Goal: Task Accomplishment & Management: Manage account settings

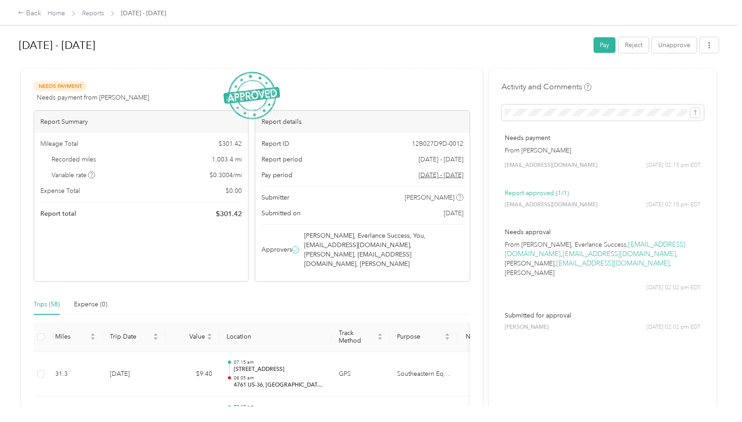
click at [97, 21] on div "Back Home Reports Aug 1 - 31, 2025" at bounding box center [371, 12] width 742 height 25
click at [102, 21] on div "Back Home Reports Aug 1 - 31, 2025" at bounding box center [371, 12] width 742 height 25
click at [97, 15] on link "Reports" at bounding box center [93, 13] width 22 height 8
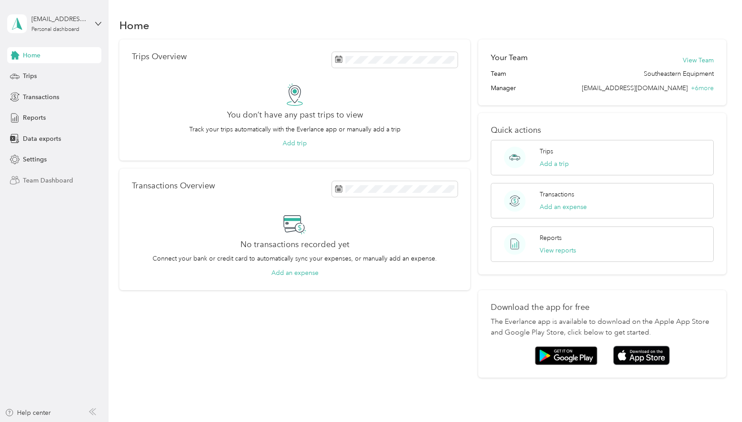
click at [41, 182] on span "Team Dashboard" at bounding box center [48, 180] width 50 height 9
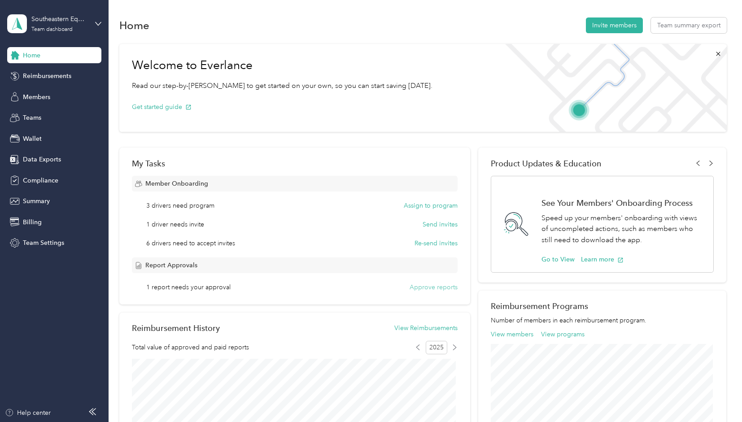
click at [411, 286] on button "Approve reports" at bounding box center [434, 287] width 48 height 9
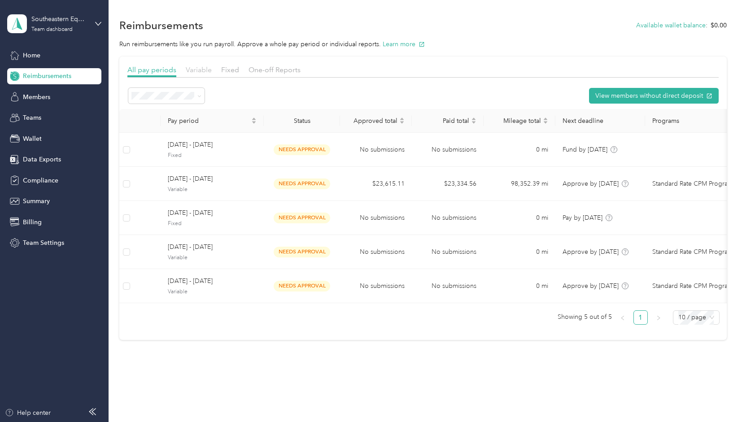
click at [206, 74] on span "Variable" at bounding box center [199, 70] width 26 height 9
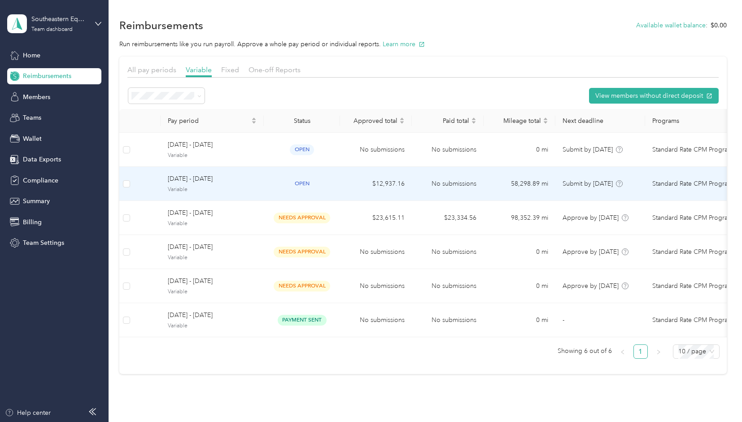
click at [250, 173] on td "[DATE] - [DATE] Variable" at bounding box center [212, 184] width 103 height 34
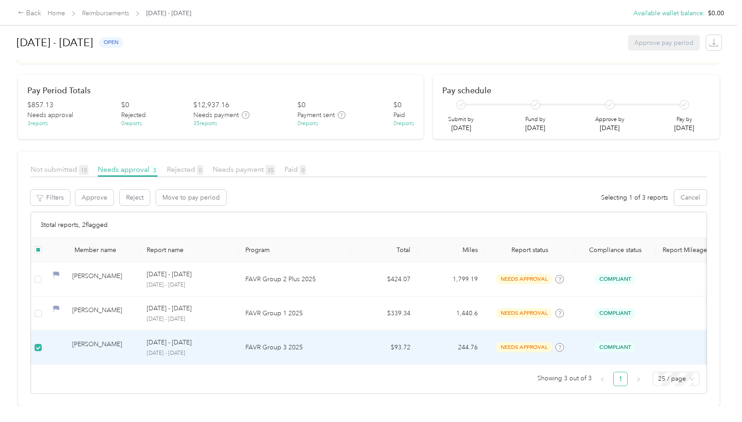
scroll to position [58, 0]
click at [92, 190] on button "Approve" at bounding box center [94, 198] width 38 height 16
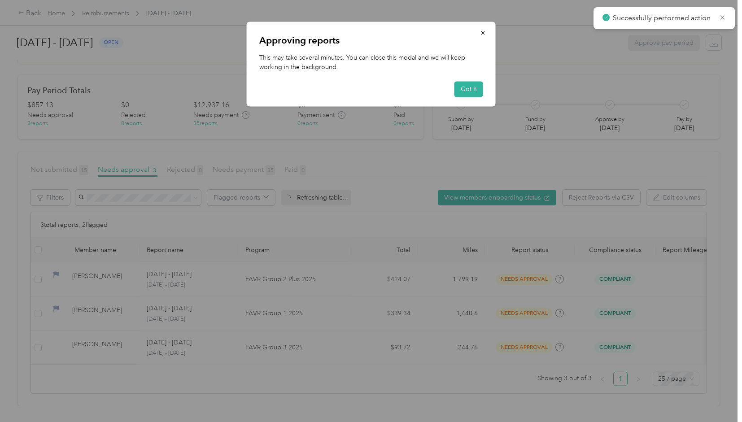
scroll to position [24, 0]
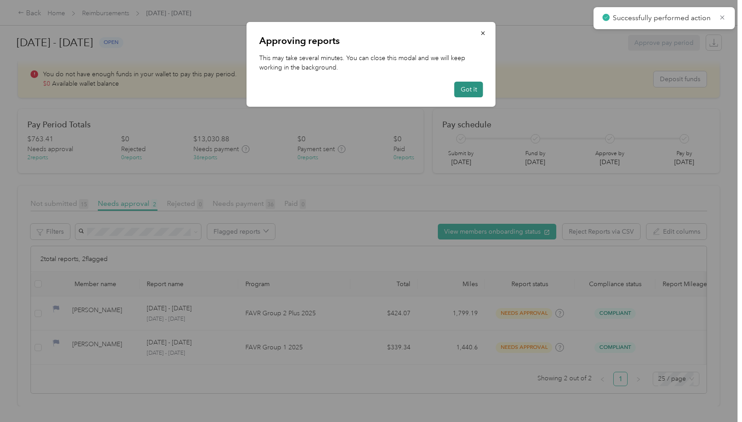
click at [463, 89] on button "Got it" at bounding box center [469, 90] width 29 height 16
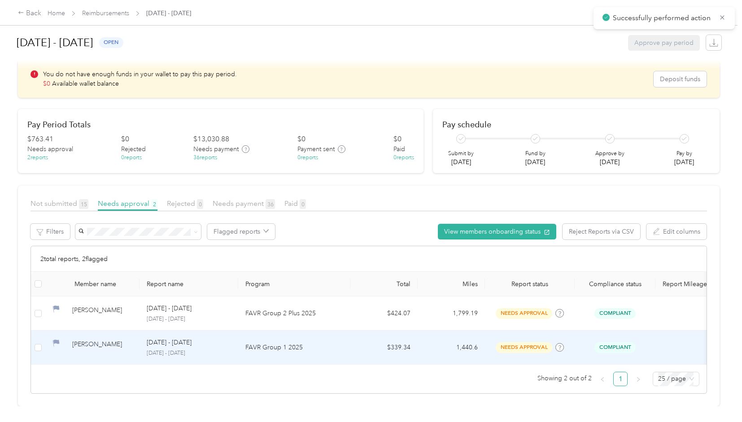
click at [88, 340] on div "[PERSON_NAME]" at bounding box center [102, 348] width 60 height 16
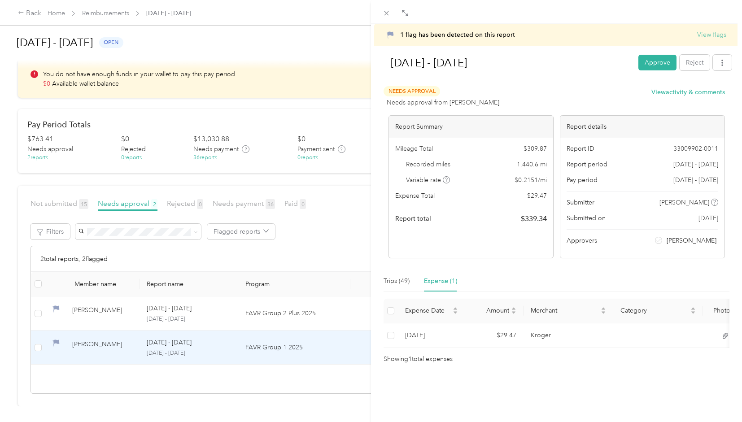
click at [697, 34] on button "View flags" at bounding box center [711, 34] width 29 height 9
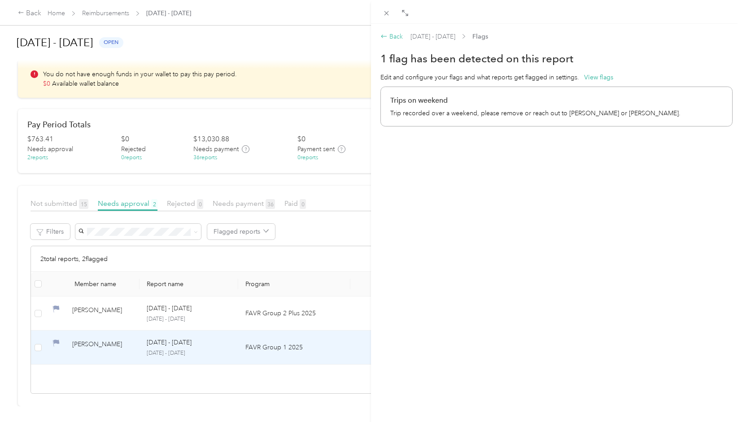
click at [399, 34] on div "Back" at bounding box center [392, 36] width 22 height 9
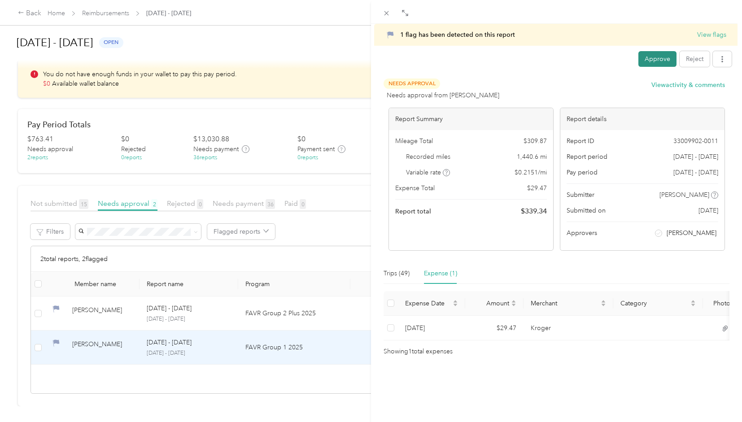
click at [644, 57] on button "Approve" at bounding box center [658, 59] width 38 height 16
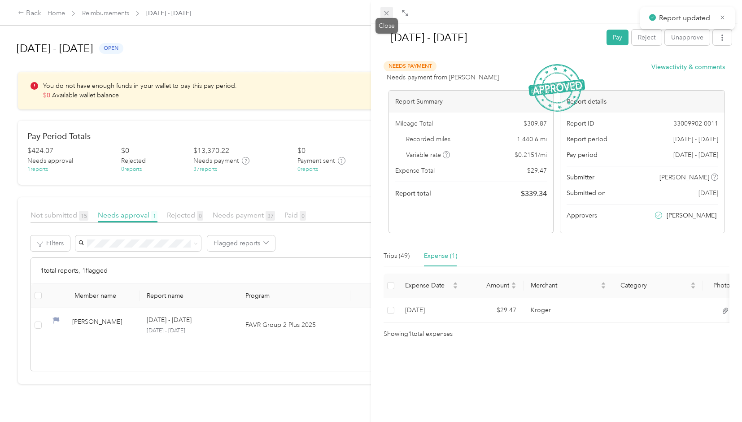
click at [388, 16] on icon at bounding box center [387, 13] width 8 height 8
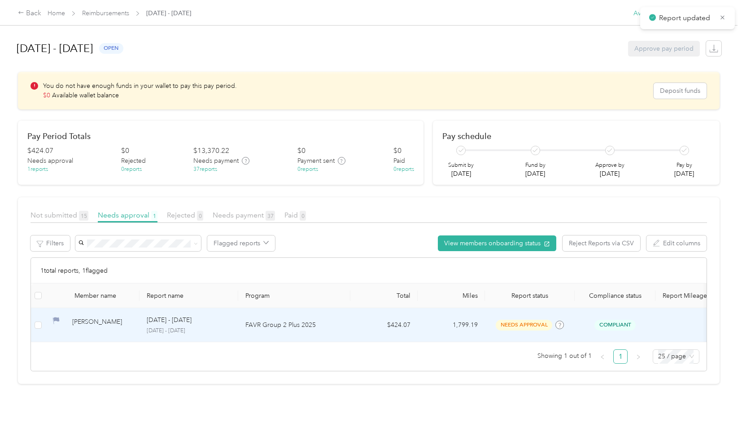
click at [72, 319] on div "[PERSON_NAME]" at bounding box center [102, 325] width 60 height 16
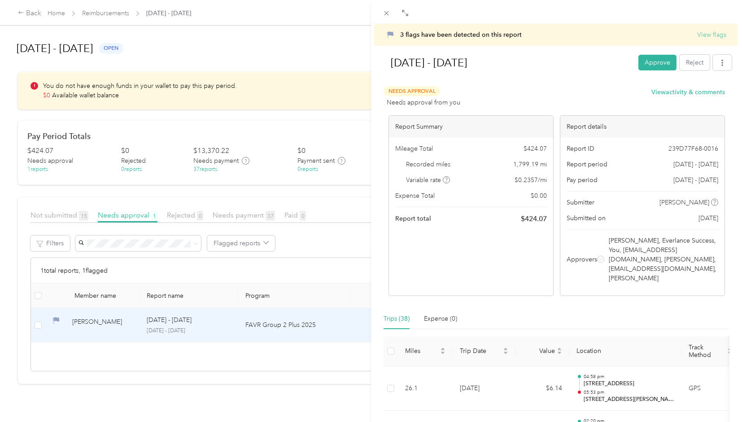
click at [712, 34] on button "View flags" at bounding box center [711, 34] width 29 height 9
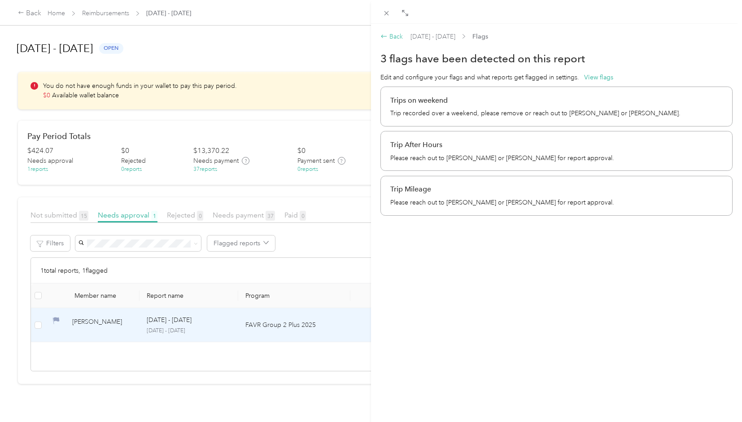
click at [397, 36] on div "Back" at bounding box center [392, 36] width 22 height 9
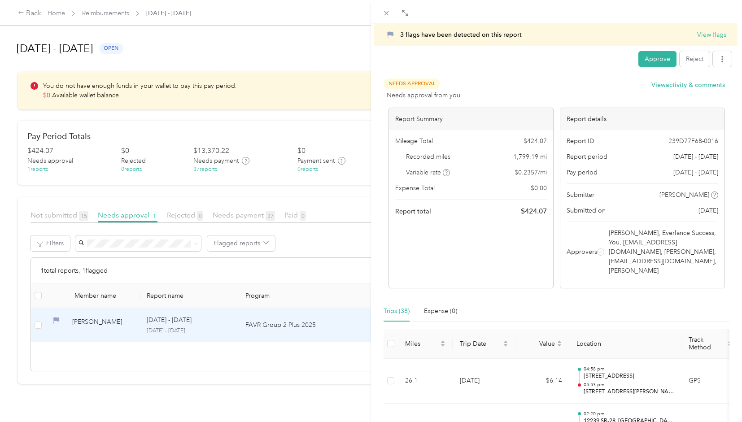
click at [393, 19] on div at bounding box center [556, 12] width 371 height 24
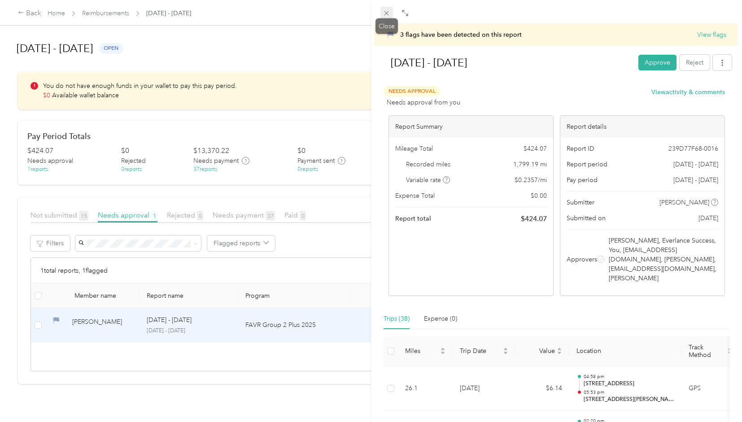
click at [387, 14] on icon at bounding box center [387, 13] width 4 height 4
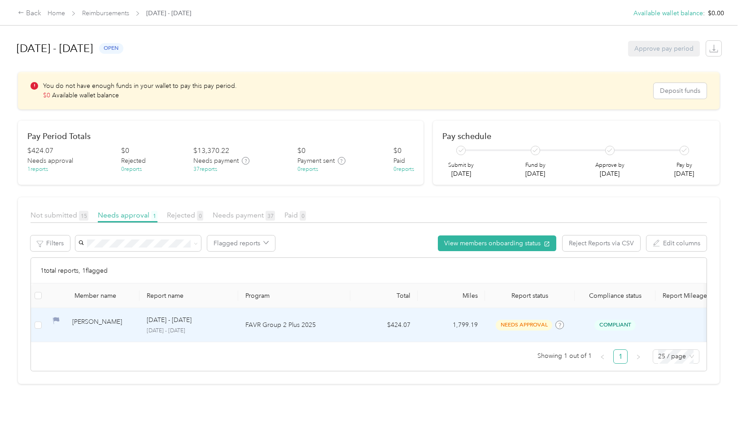
click at [102, 320] on div "[PERSON_NAME]" at bounding box center [102, 325] width 60 height 16
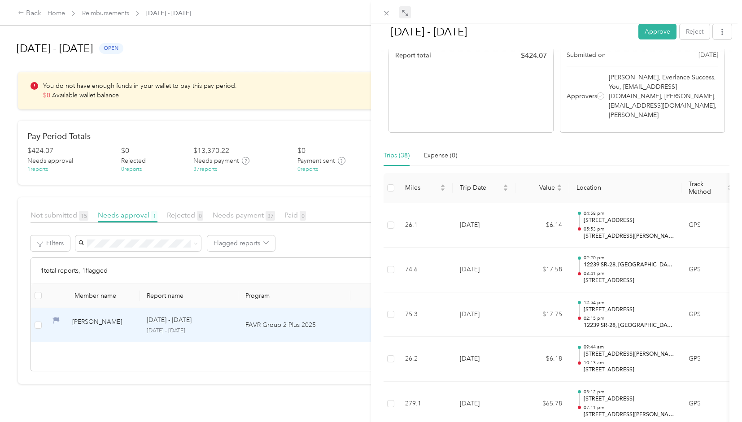
scroll to position [97, 0]
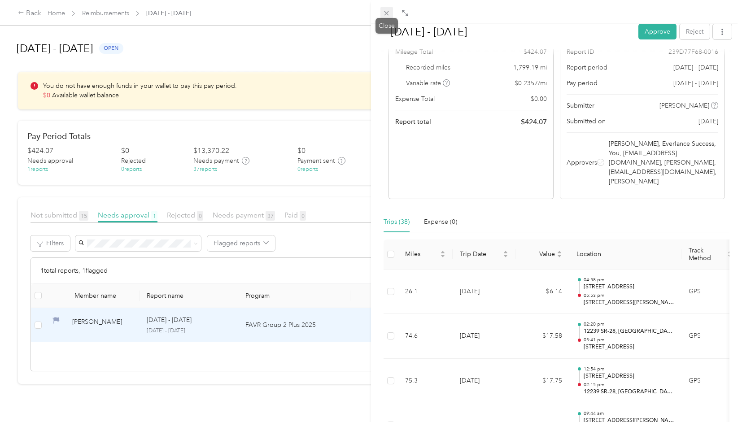
click at [386, 10] on icon at bounding box center [387, 13] width 8 height 8
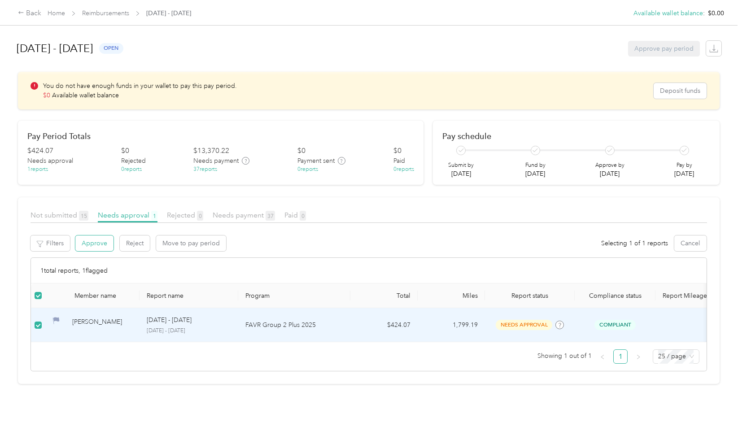
drag, startPoint x: 141, startPoint y: 202, endPoint x: 86, endPoint y: 240, distance: 66.5
click at [86, 240] on button "Approve" at bounding box center [94, 244] width 38 height 16
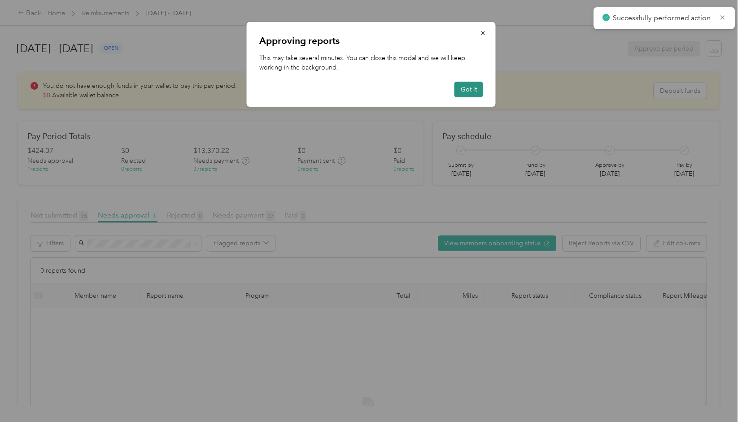
click at [474, 88] on button "Got it" at bounding box center [469, 90] width 29 height 16
